Goal: Communication & Community: Answer question/provide support

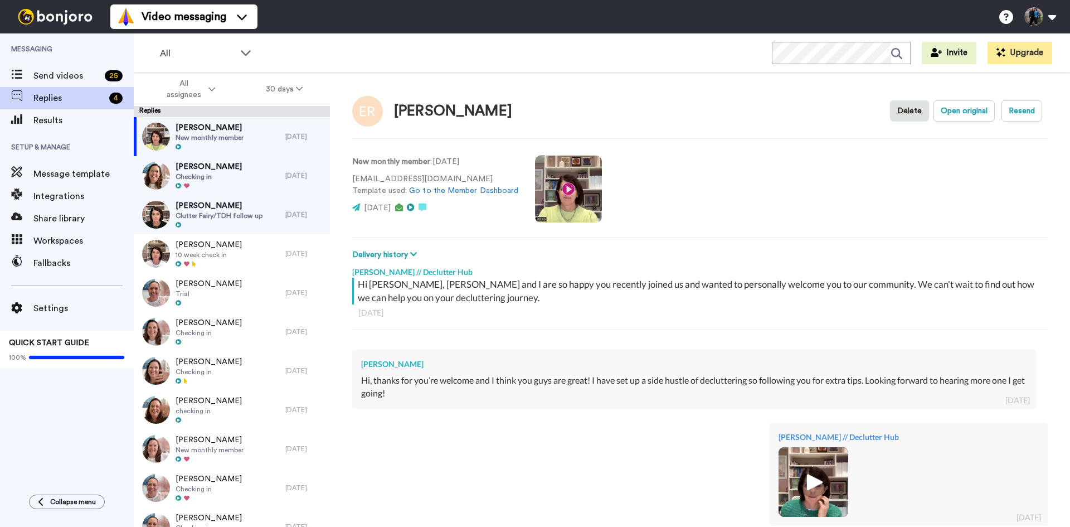
type textarea "x"
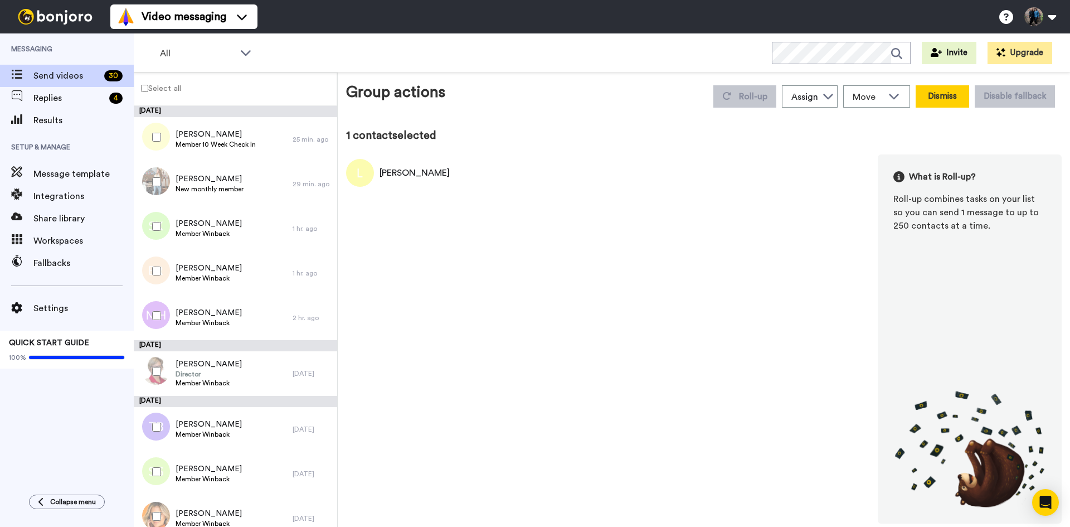
click at [958, 97] on button "Dismiss" at bounding box center [943, 96] width 54 height 22
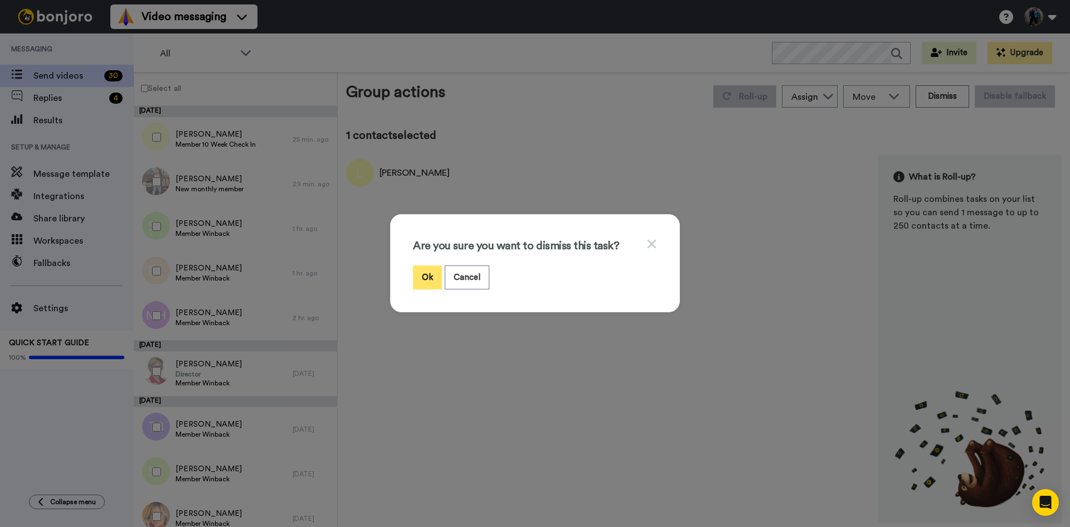
click at [428, 278] on button "Ok" at bounding box center [427, 277] width 29 height 24
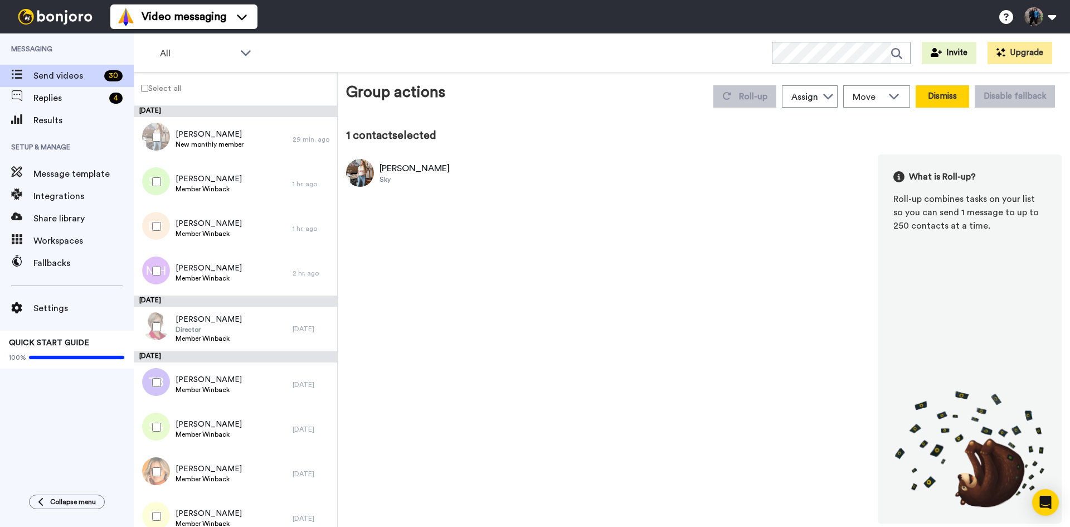
click at [936, 95] on button "Dismiss" at bounding box center [943, 96] width 54 height 22
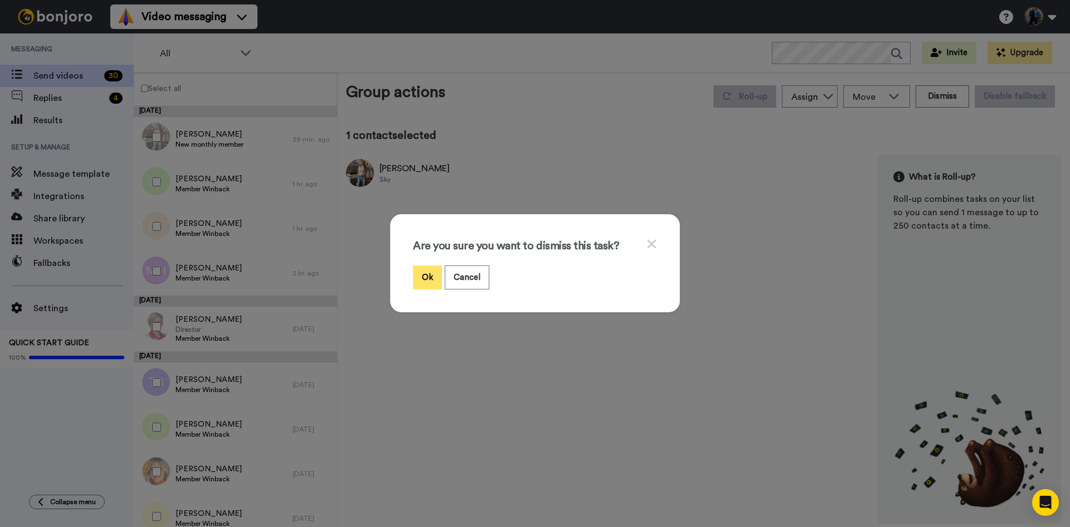
click at [420, 271] on button "Ok" at bounding box center [427, 277] width 29 height 24
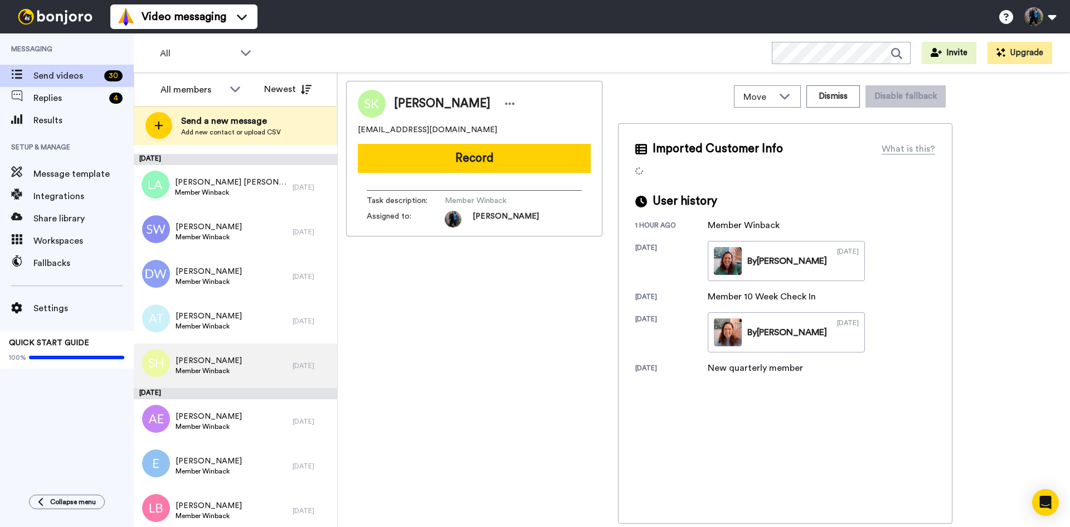
scroll to position [922, 0]
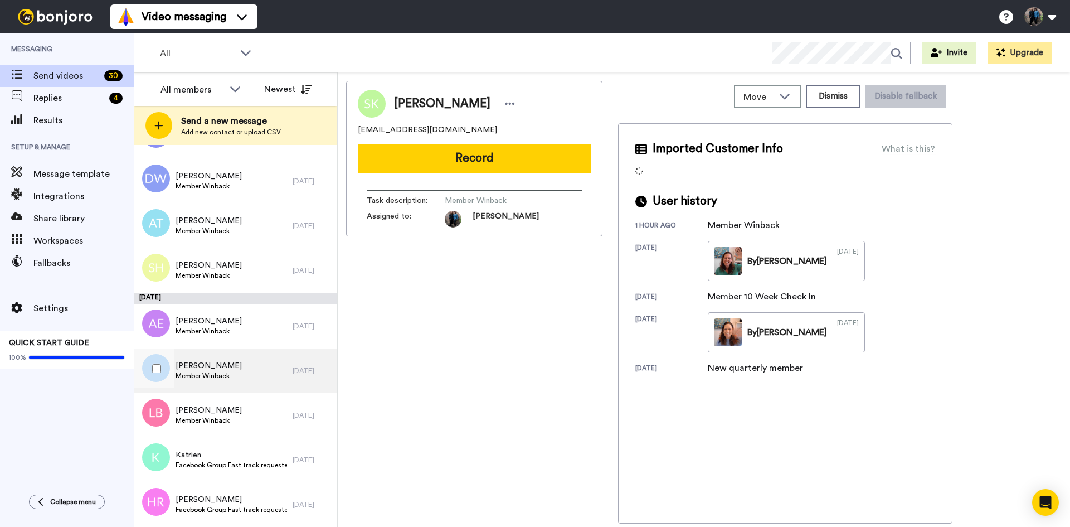
click at [229, 364] on span "Emma Holdsworth" at bounding box center [209, 365] width 66 height 11
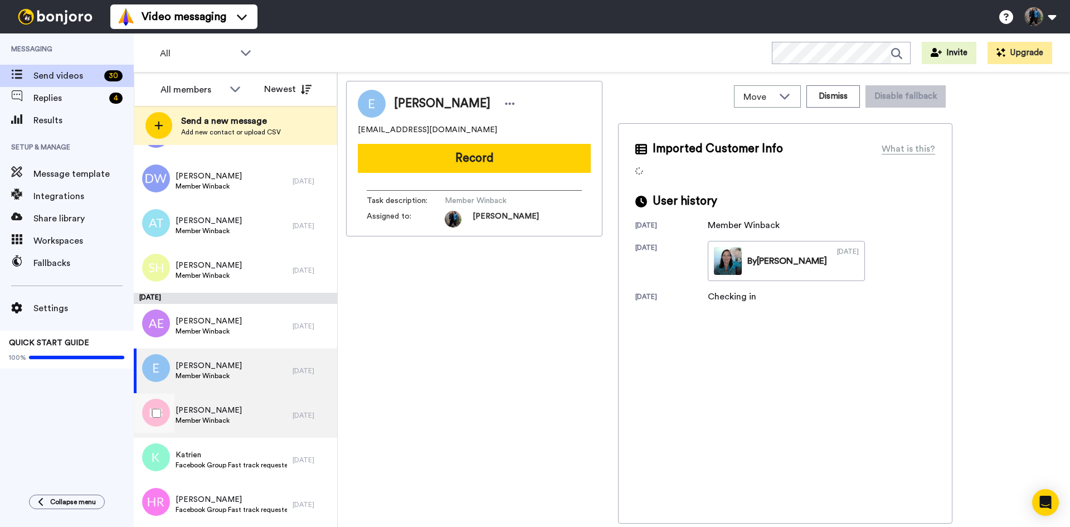
click at [208, 406] on span "Lynne Beckett" at bounding box center [209, 410] width 66 height 11
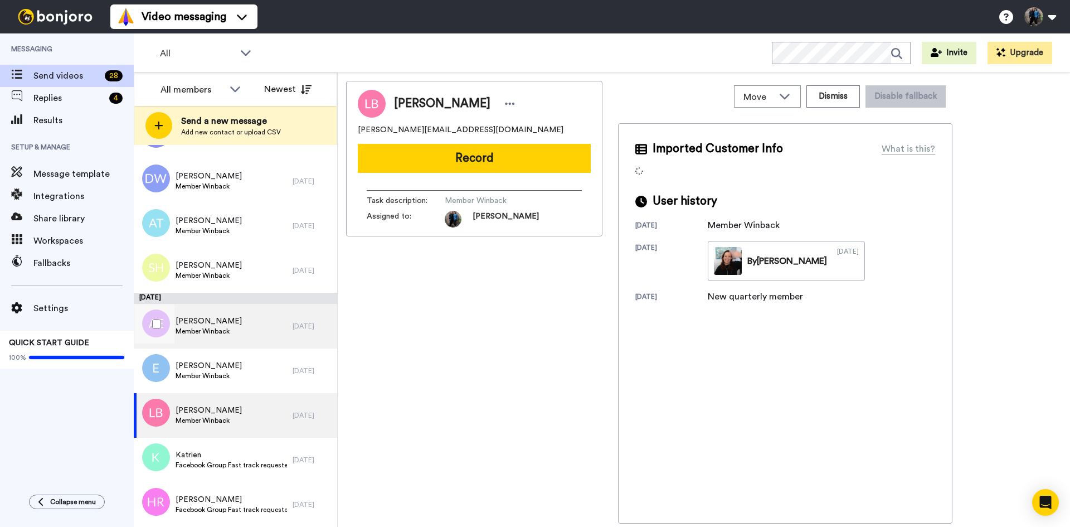
click at [201, 317] on span "Jillian James" at bounding box center [209, 320] width 66 height 11
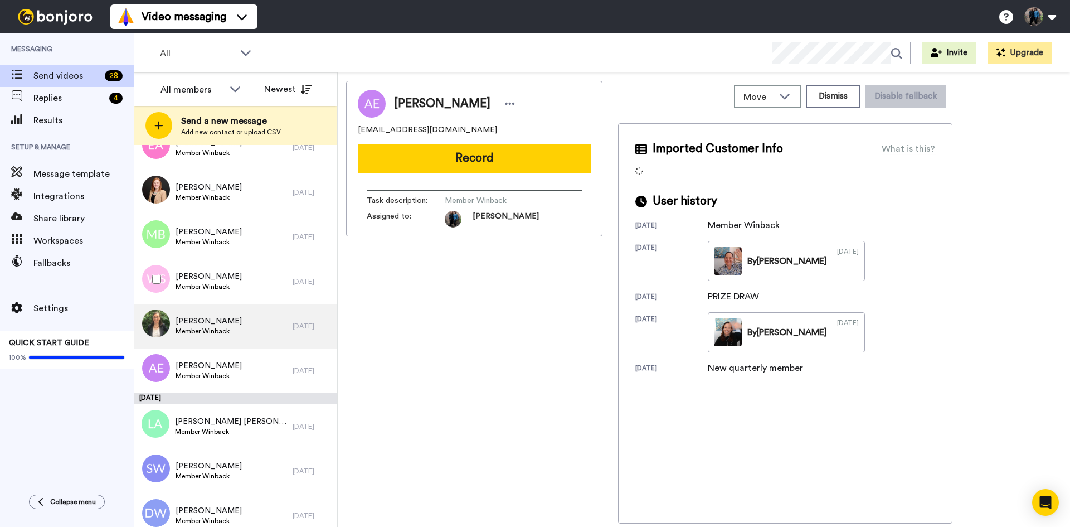
scroll to position [198, 0]
